Goal: Check status: Check status

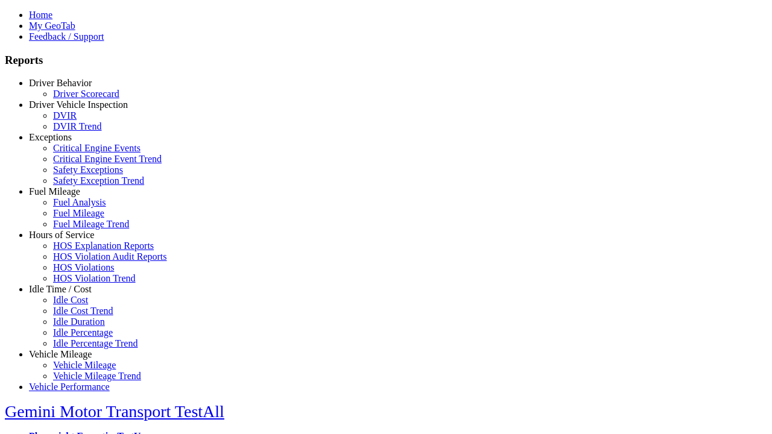
click at [69, 197] on link "Fuel Mileage" at bounding box center [54, 191] width 51 height 10
click at [78, 218] on link "Fuel Mileage" at bounding box center [78, 213] width 51 height 10
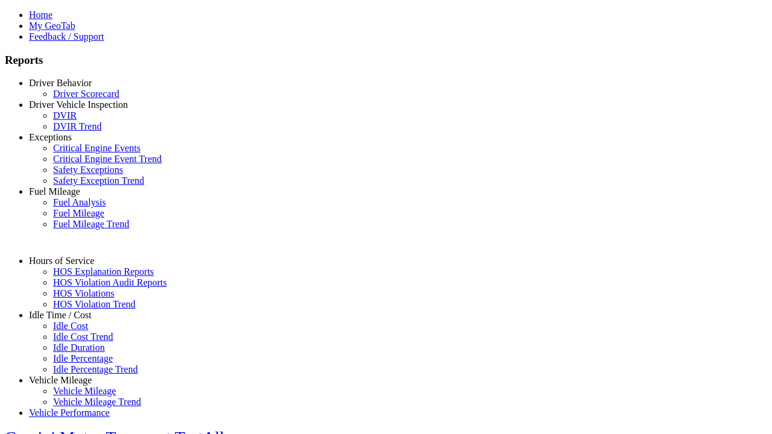
select select "**********"
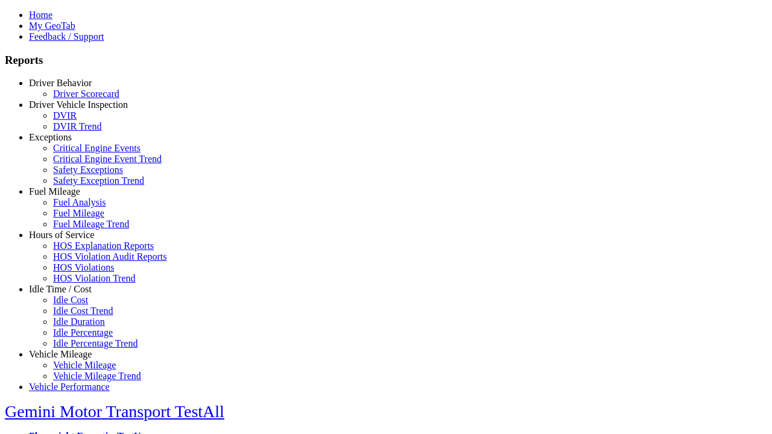
type input "**********"
